Goal: Transaction & Acquisition: Purchase product/service

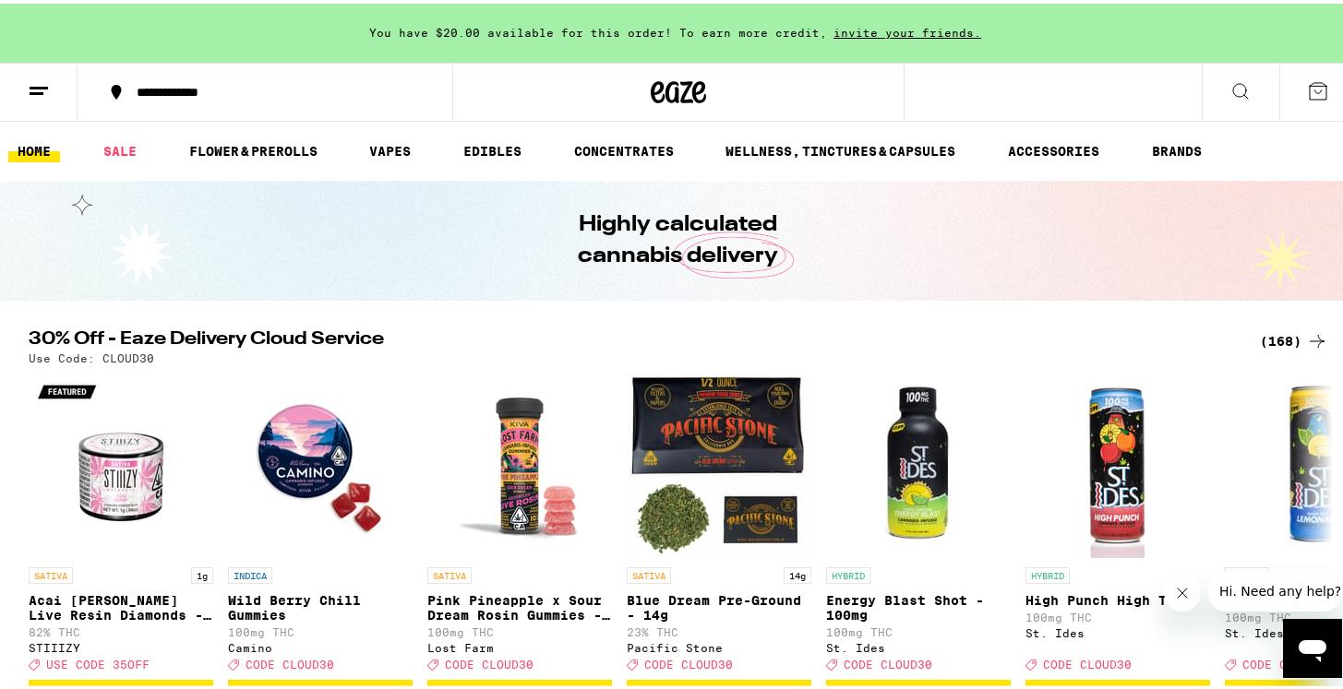
click at [1286, 335] on div "(168)" at bounding box center [1294, 338] width 68 height 22
